Goal: Transaction & Acquisition: Subscribe to service/newsletter

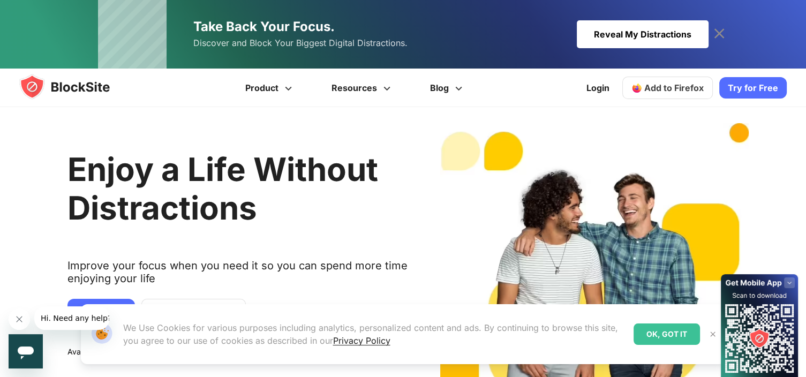
click at [658, 333] on div "OK, GOT IT" at bounding box center [666, 333] width 66 height 21
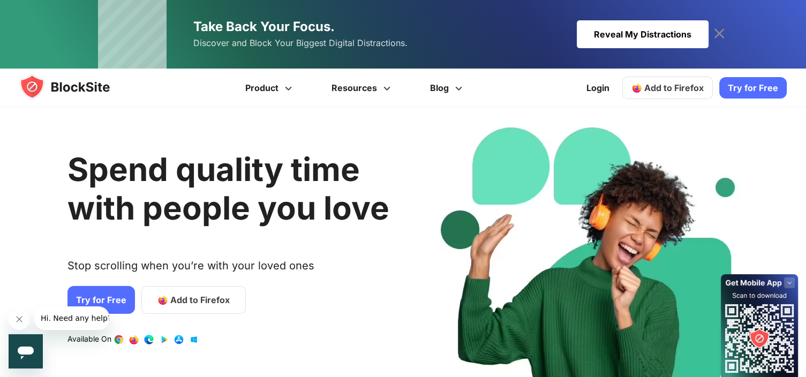
click at [63, 85] on img at bounding box center [74, 87] width 111 height 26
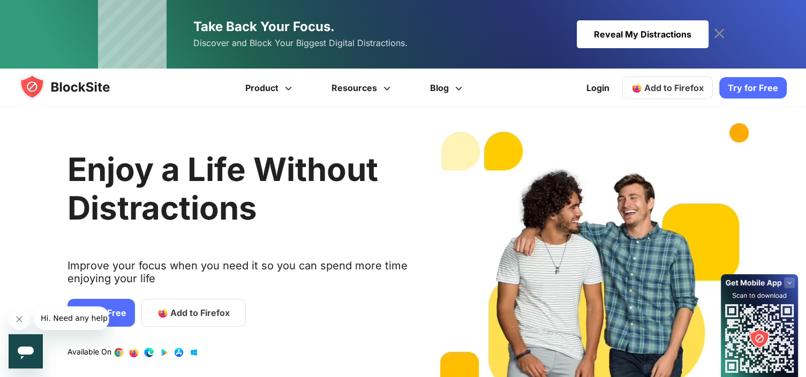
click at [69, 354] on text "Available On" at bounding box center [89, 352] width 44 height 11
click at [75, 319] on span "Hi. Need any help?" at bounding box center [76, 318] width 71 height 9
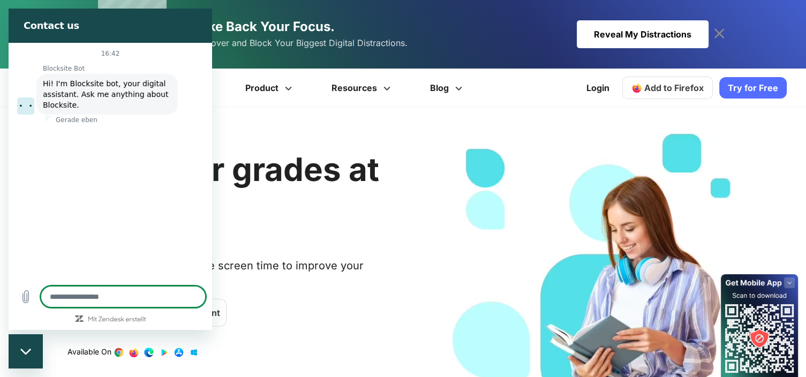
type textarea "*"
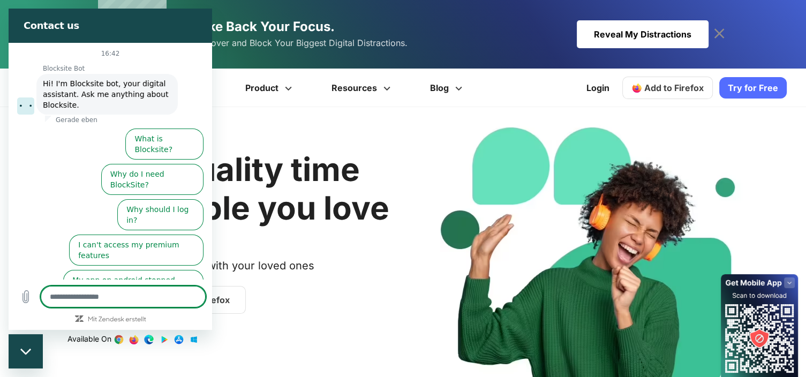
click at [382, 216] on h2 "Spend quality time with people you love" at bounding box center [238, 188] width 342 height 77
click at [379, 352] on div "Spend quality time with people you love Stop scrolling when you’re with your lo…" at bounding box center [238, 277] width 342 height 308
click at [605, 88] on link "Login" at bounding box center [598, 88] width 36 height 26
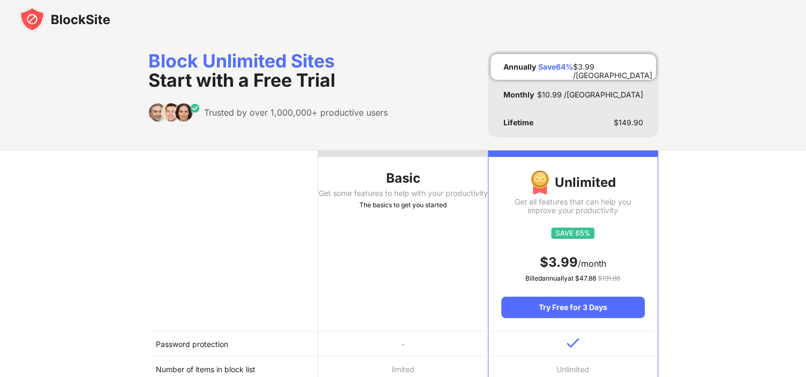
click at [386, 167] on th "Basic Get some features to help with your productivity The basics to get you st…" at bounding box center [403, 240] width 170 height 181
click at [391, 158] on th "Basic Get some features to help with your productivity The basics to get you st…" at bounding box center [403, 240] width 170 height 181
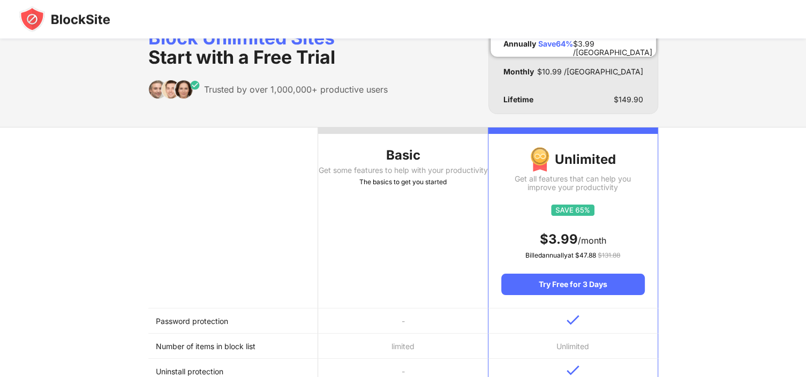
scroll to position [20, 0]
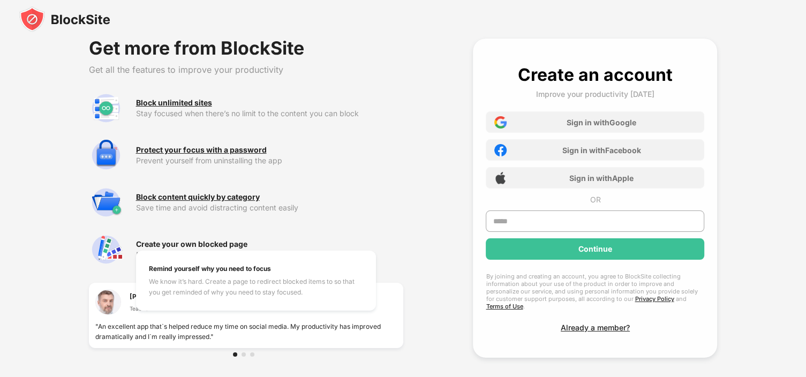
click at [192, 247] on div "Create your own blocked page" at bounding box center [191, 244] width 111 height 9
